Goal: Find specific page/section: Find specific page/section

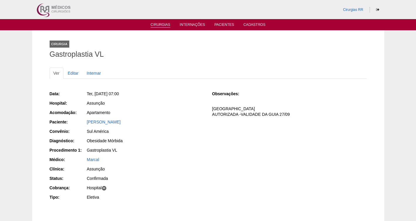
click at [159, 25] on link "Cirurgias" at bounding box center [161, 25] width 20 height 5
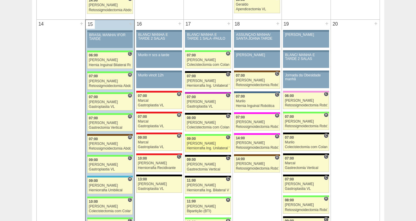
scroll to position [580, 0]
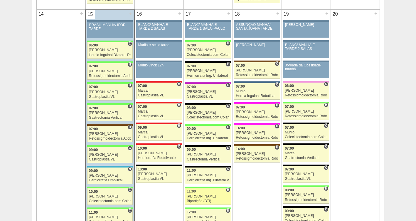
click at [191, 198] on div "[PERSON_NAME]" at bounding box center [208, 196] width 43 height 4
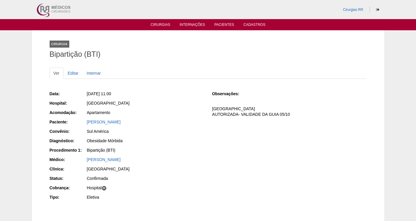
drag, startPoint x: 167, startPoint y: 119, endPoint x: 84, endPoint y: 119, distance: 83.7
click at [84, 119] on div "Paciente: [PERSON_NAME]" at bounding box center [127, 122] width 154 height 7
copy div "Paciente: [PERSON_NAME]"
